Goal: Register for event/course

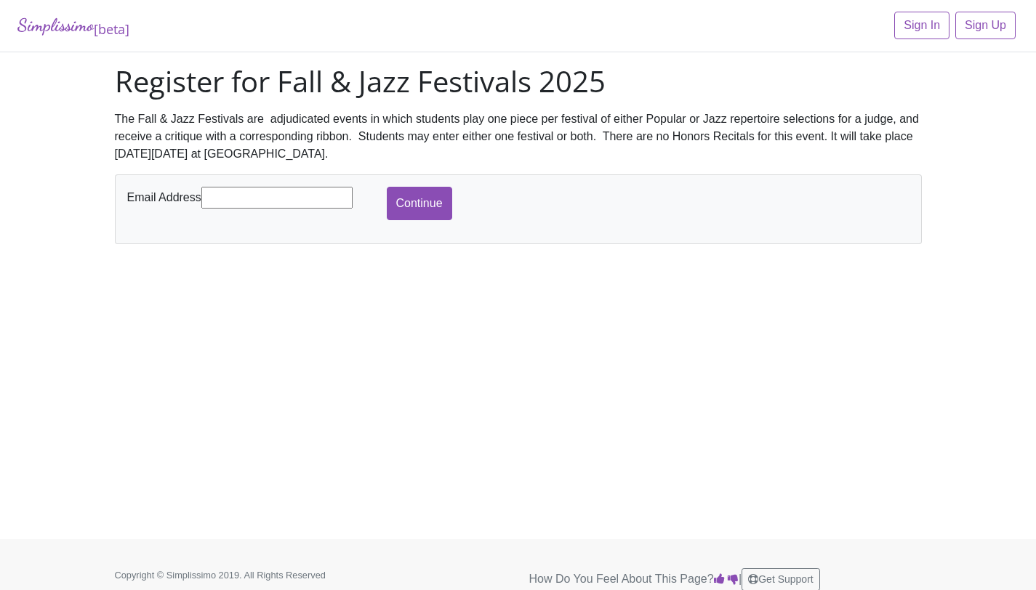
click at [277, 190] on input "text" at bounding box center [276, 198] width 151 height 22
type input "[EMAIL_ADDRESS][DOMAIN_NAME]"
click at [438, 189] on input "Continue" at bounding box center [419, 203] width 65 height 33
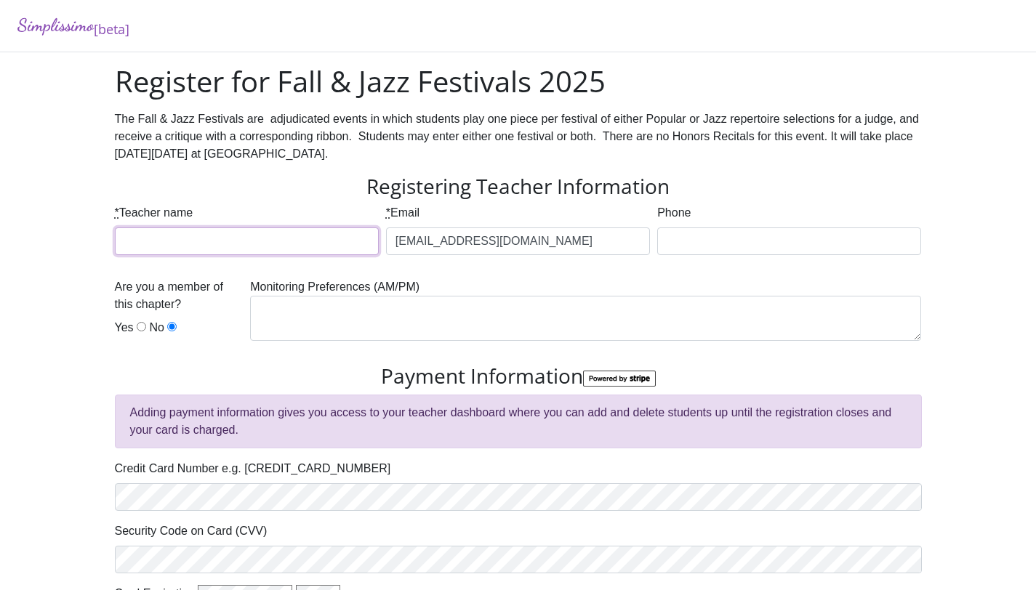
click at [316, 251] on input "* Teacher name" at bounding box center [247, 242] width 264 height 28
type input "[PERSON_NAME]"
type input "8173809659"
click at [137, 322] on input "Yes" at bounding box center [141, 326] width 9 height 9
radio input "true"
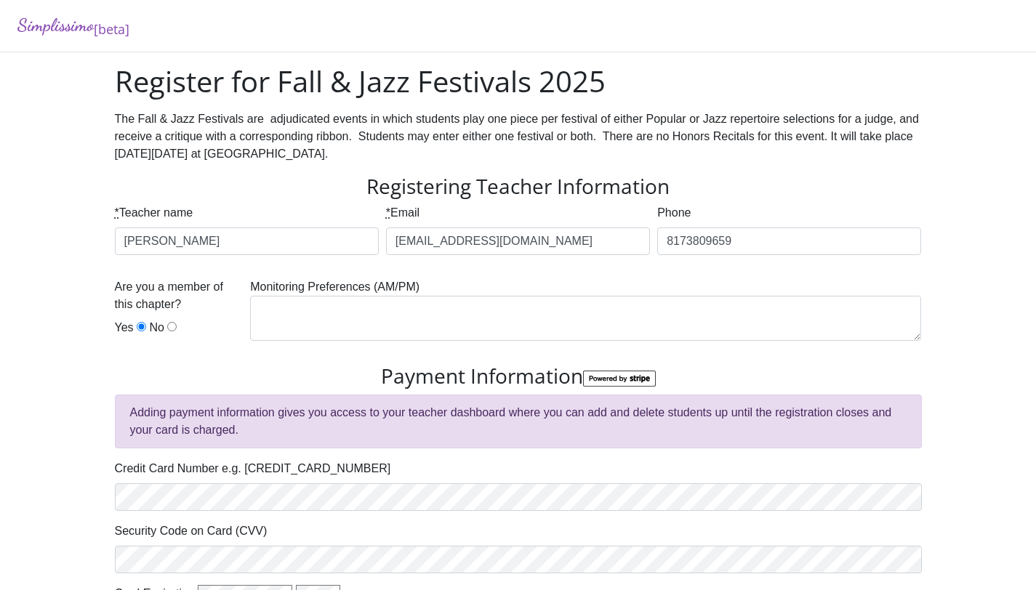
type input "Complete Registration"
click at [291, 324] on textarea at bounding box center [585, 318] width 671 height 45
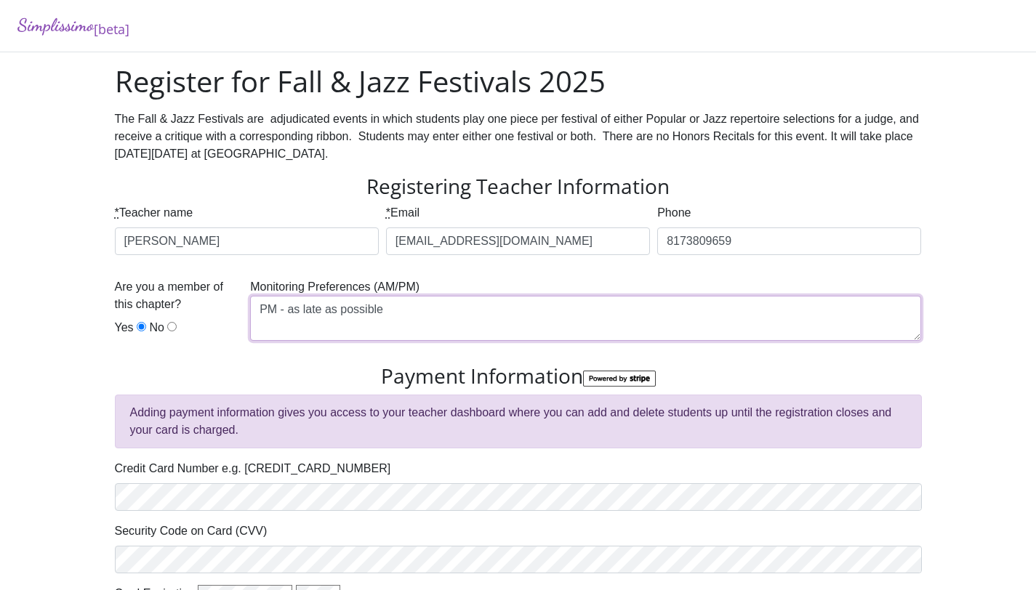
type textarea "PM - as late as possible"
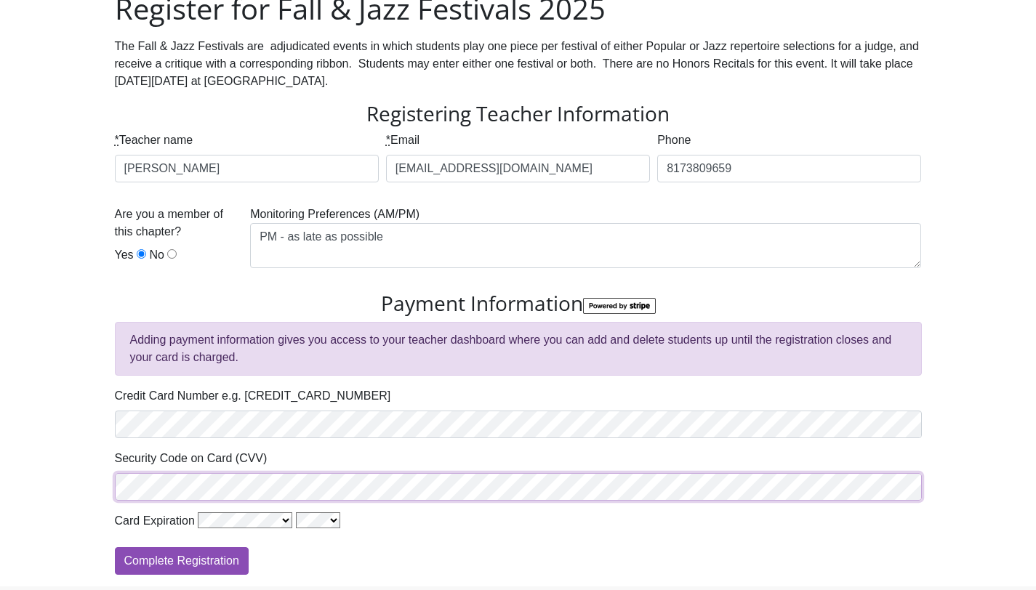
scroll to position [97, 0]
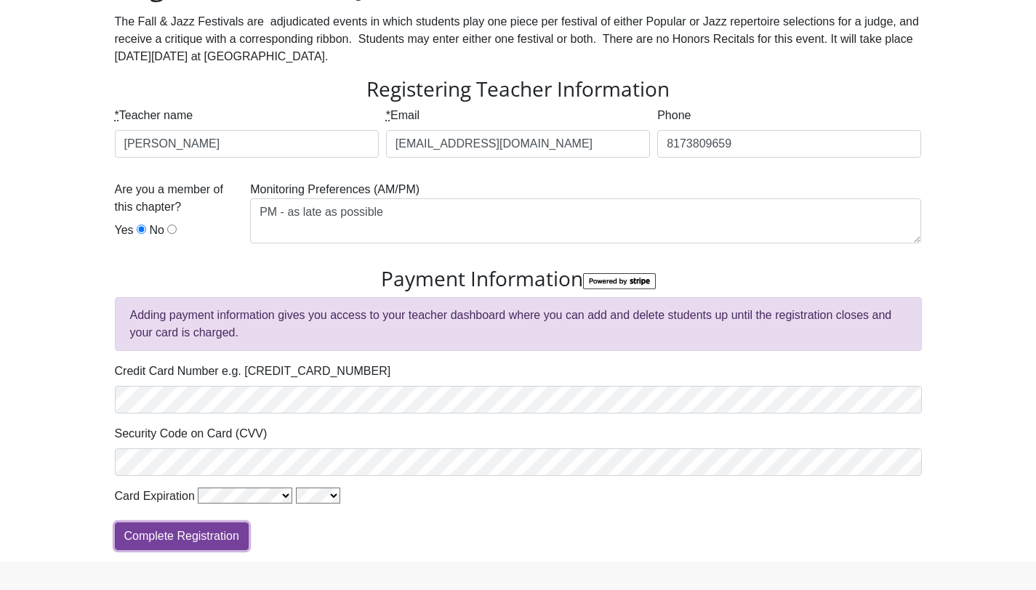
click at [222, 537] on input "Complete Registration" at bounding box center [182, 537] width 134 height 28
type input "Processing"
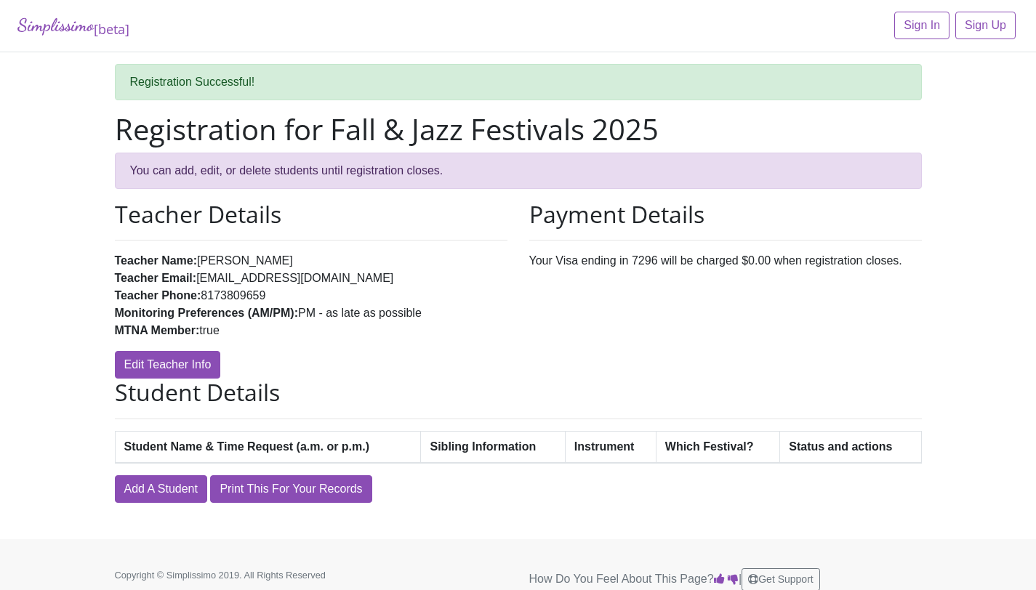
click at [148, 474] on div "Student Name & Time Request (a.m. or p.m.) Sibling Information Instrument Which…" at bounding box center [518, 453] width 807 height 44
click at [146, 479] on link "Add A Student" at bounding box center [161, 489] width 92 height 28
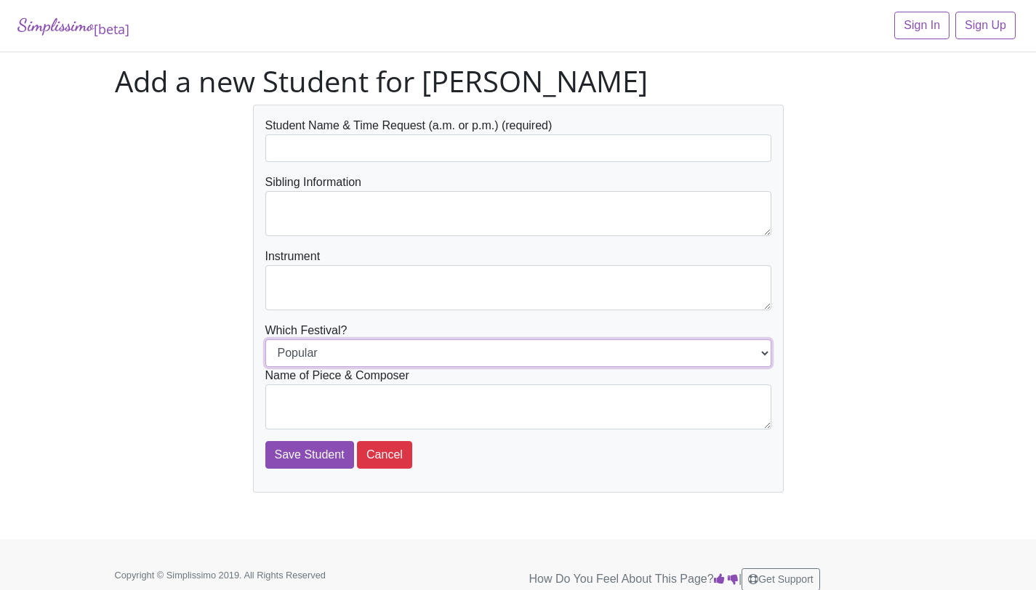
click at [347, 357] on select "Popular Jazz" at bounding box center [518, 354] width 506 height 28
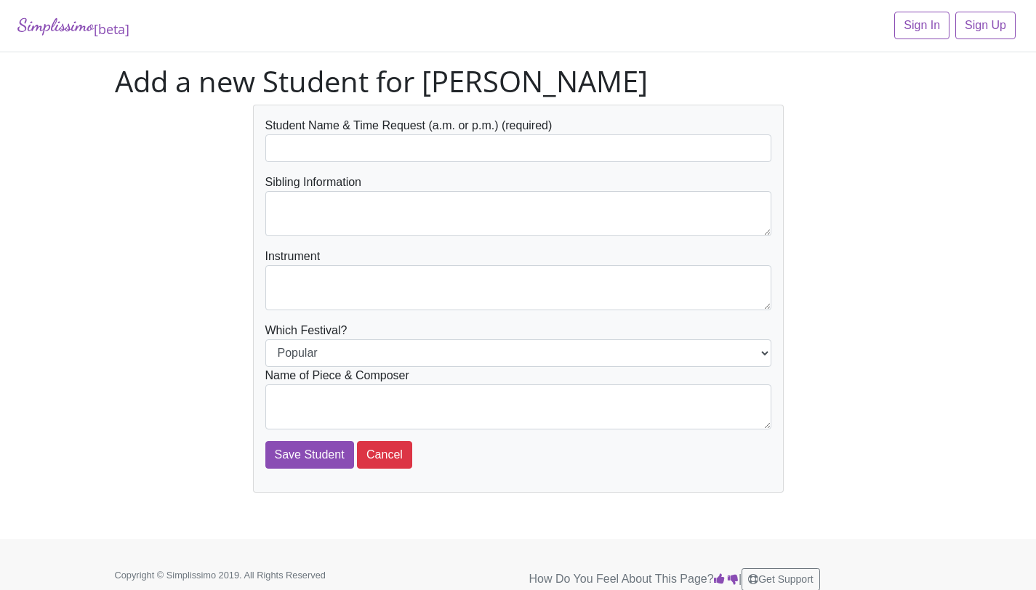
click at [116, 361] on div "Student Name & Time Request (a.m. or p.m.) (required) Sibling Information Instr…" at bounding box center [518, 299] width 829 height 388
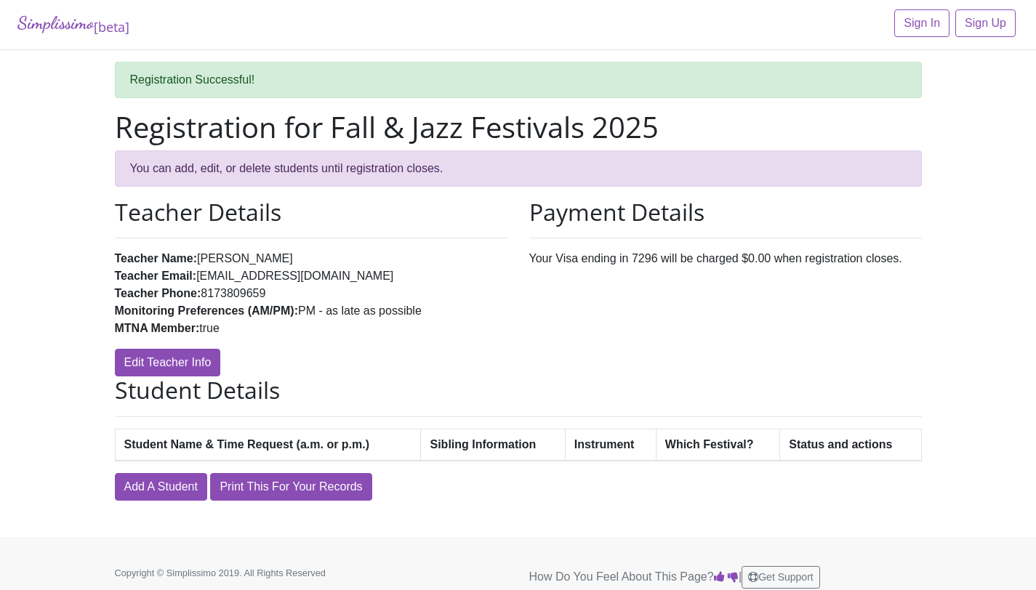
scroll to position [12, 0]
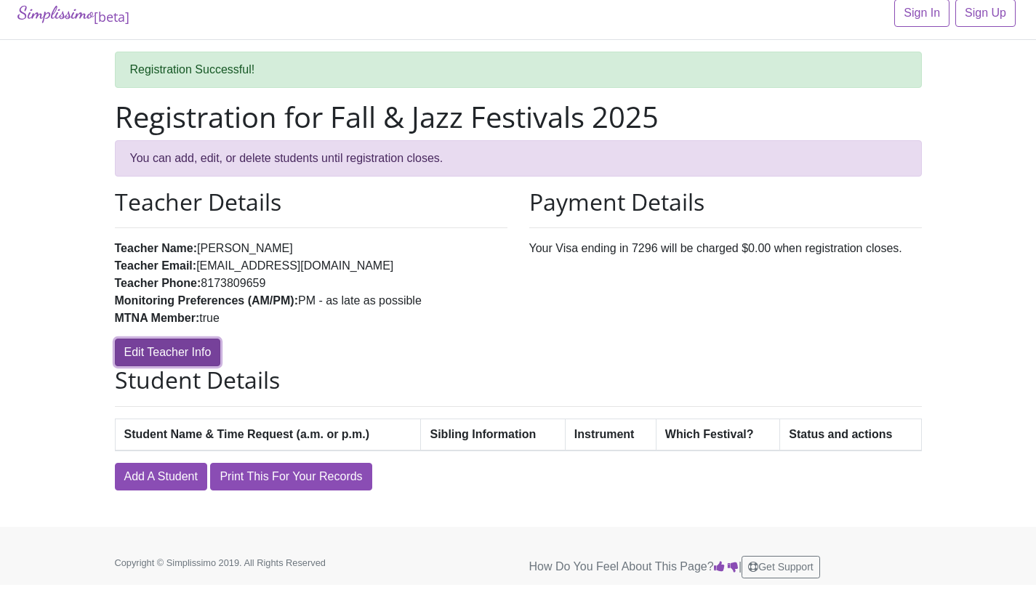
click at [169, 349] on link "Edit Teacher Info" at bounding box center [168, 353] width 106 height 28
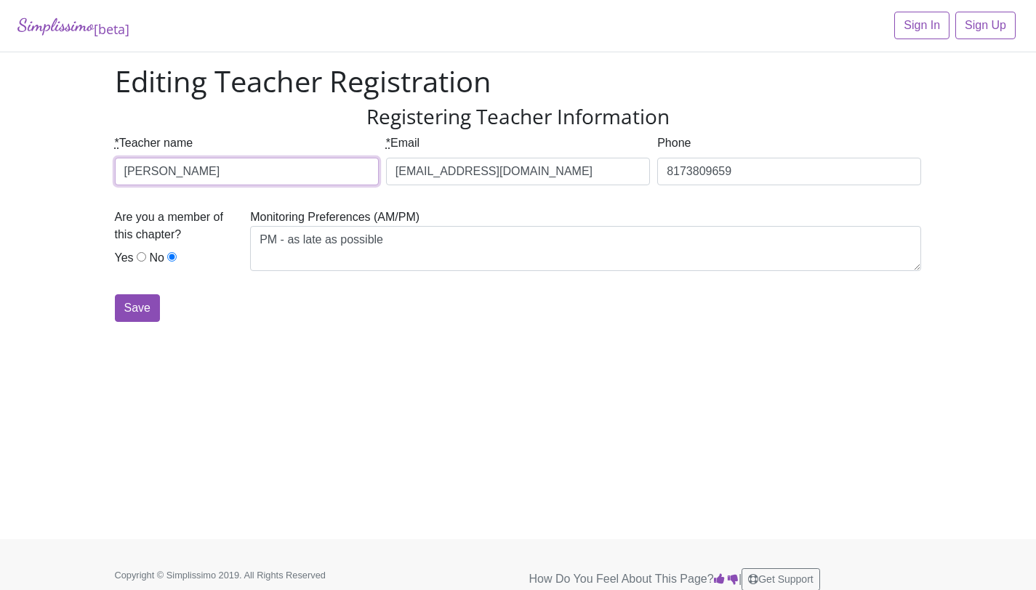
click at [182, 175] on input "[PERSON_NAME]" at bounding box center [247, 172] width 264 height 28
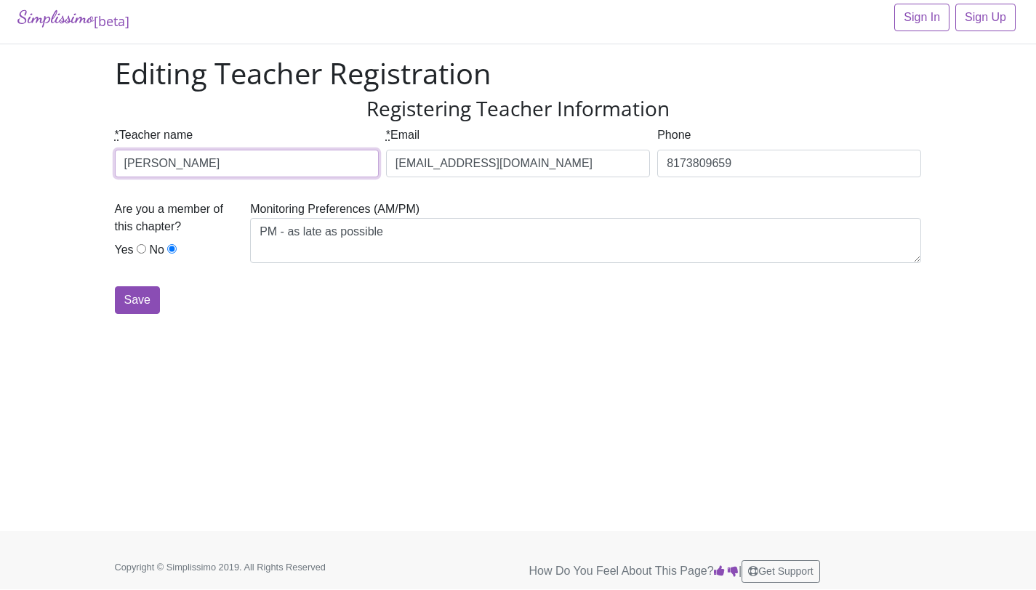
scroll to position [12, 0]
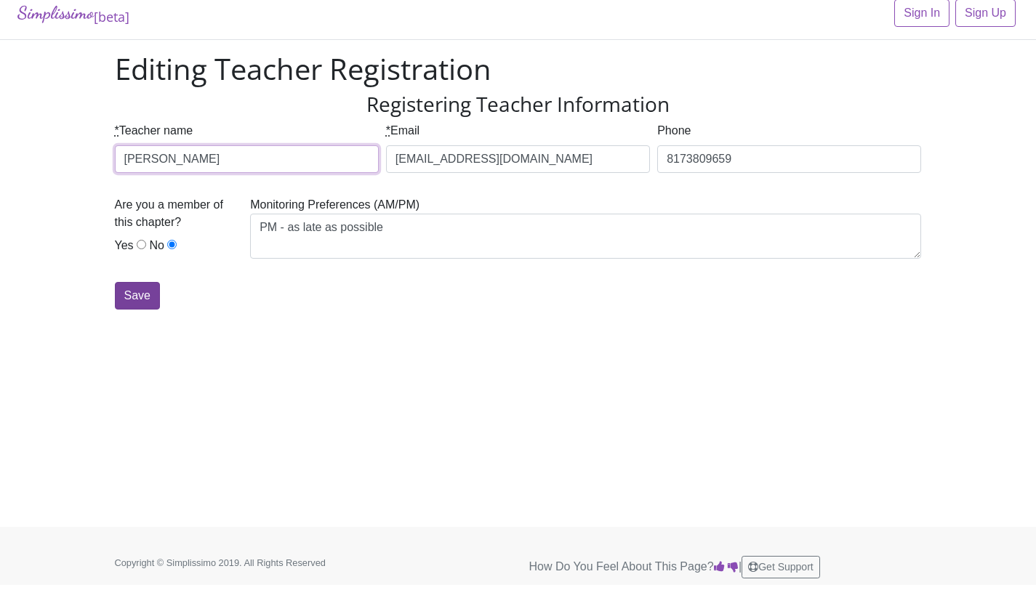
type input "Tak Yan Yeung"
click at [133, 297] on input "Save" at bounding box center [137, 296] width 45 height 28
